Goal: Task Accomplishment & Management: Complete application form

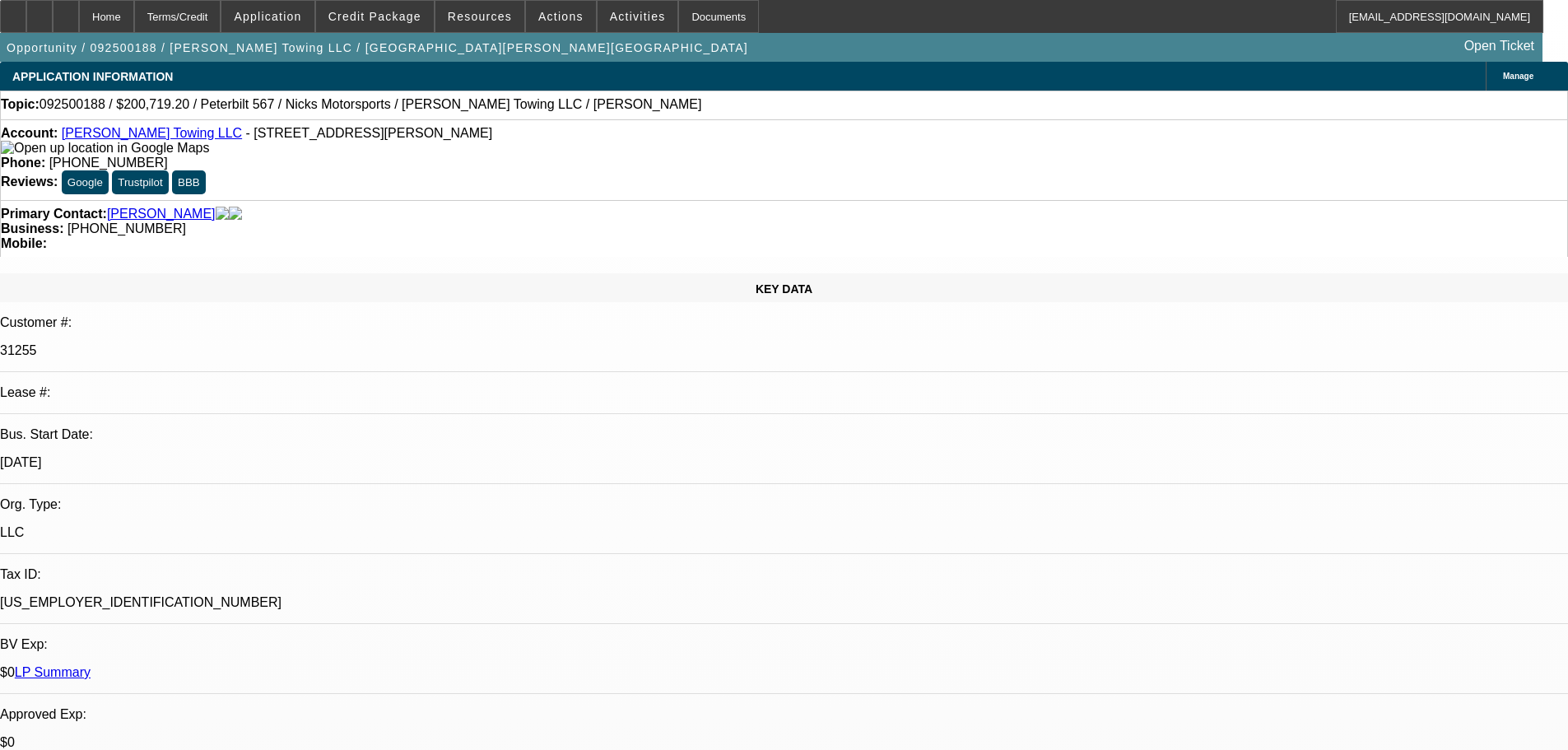
select select "0"
select select "2"
select select "0"
select select "6"
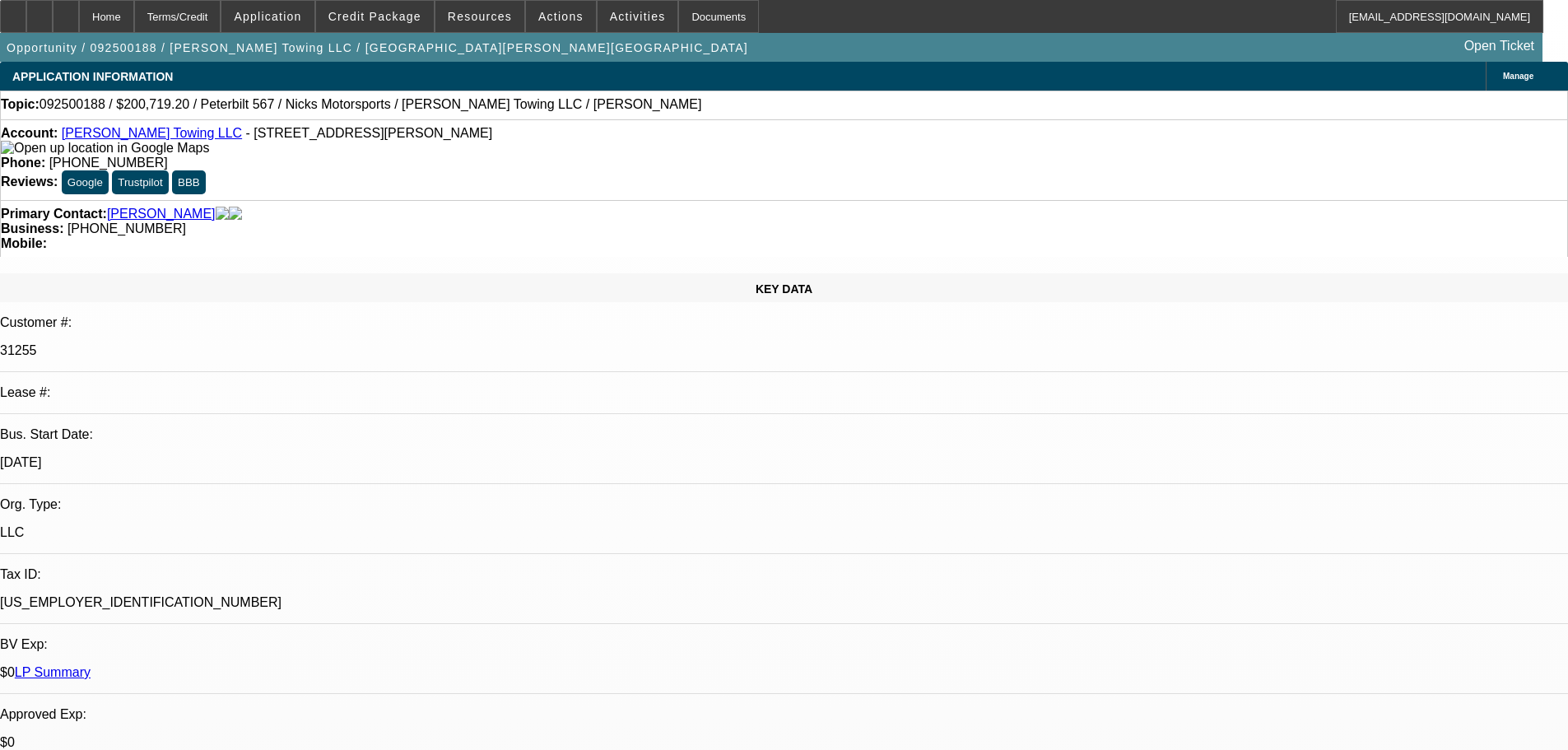
select select "0"
select select "2"
select select "0"
select select "6"
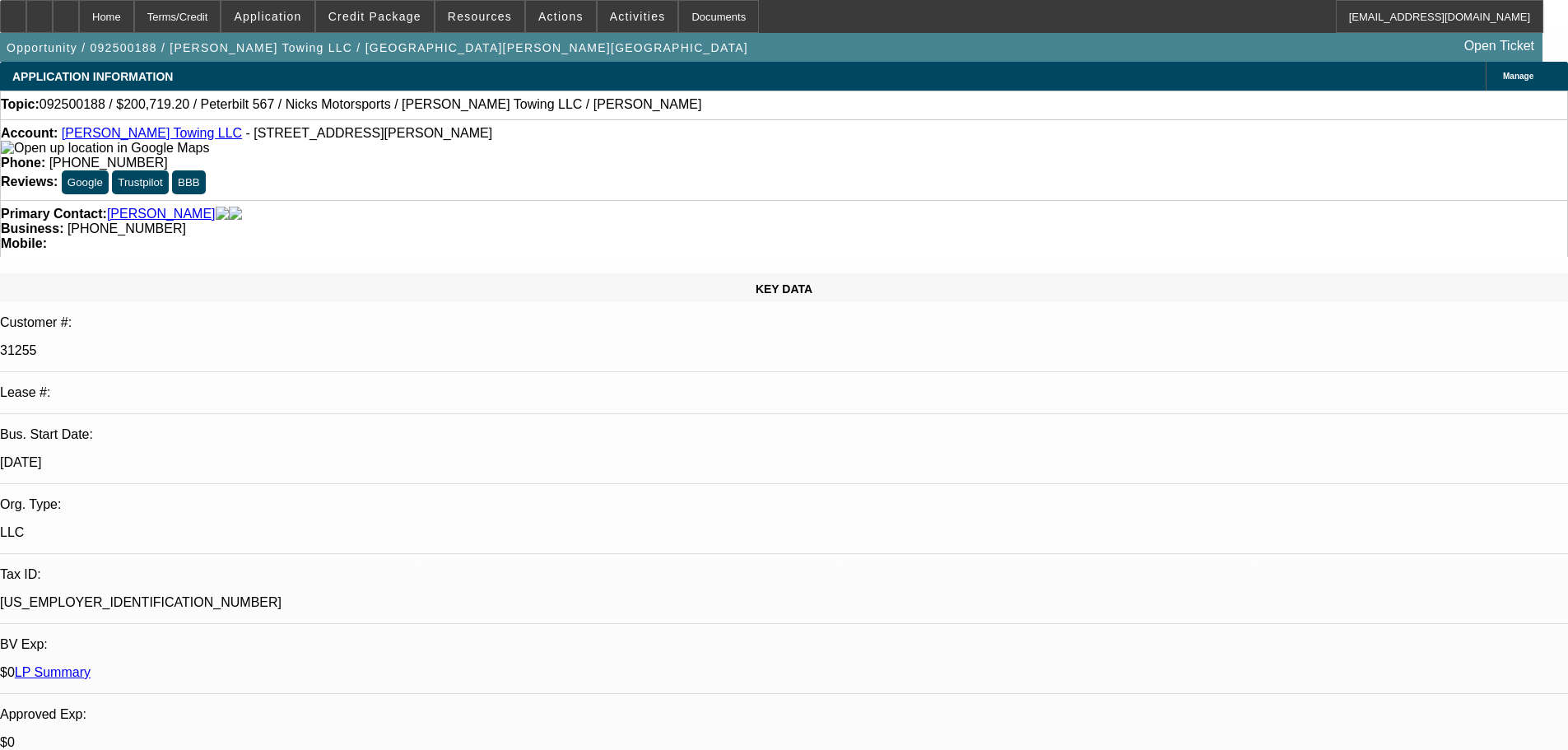
select select "0.2"
select select "0"
select select "2"
select select "0"
select select "6"
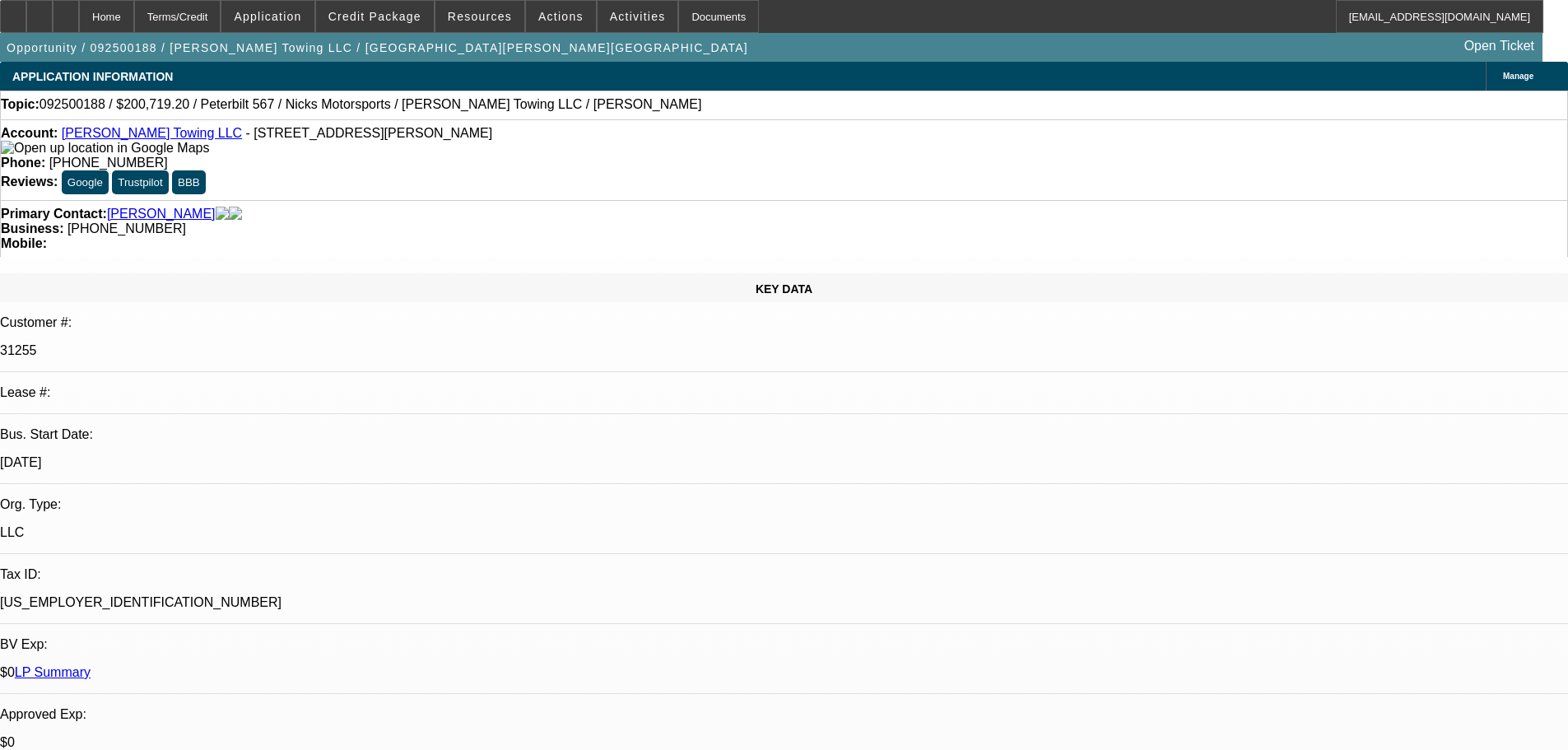
select select "0.2"
select select "0"
select select "2"
select select "0"
select select "6"
